Goal: Transaction & Acquisition: Purchase product/service

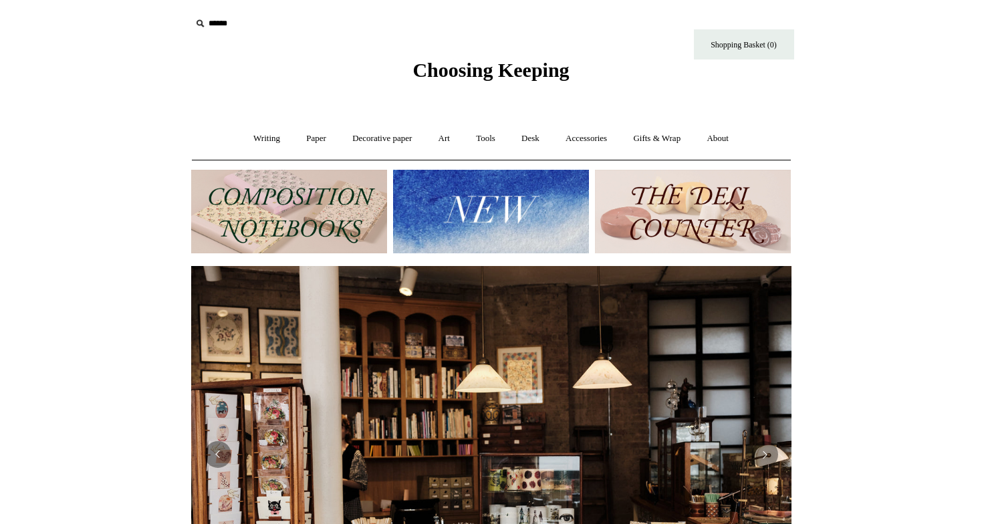
click at [302, 202] on img at bounding box center [289, 212] width 196 height 84
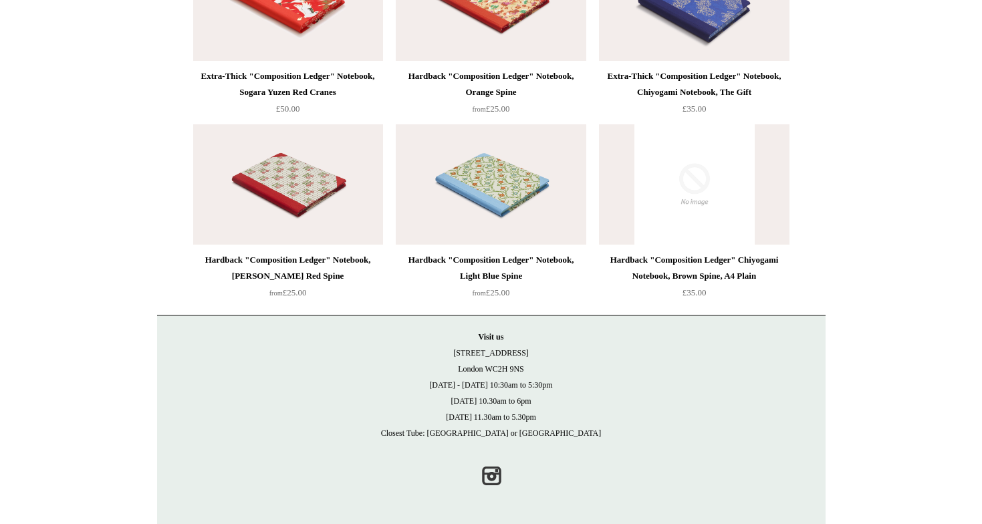
scroll to position [2991, 0]
click at [493, 164] on img at bounding box center [491, 185] width 190 height 120
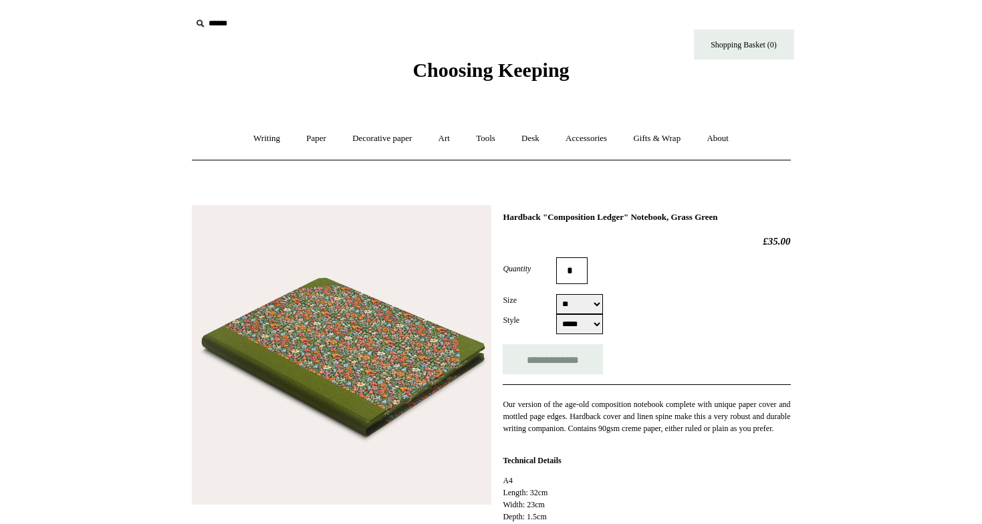
select select "**"
